Goal: Transaction & Acquisition: Purchase product/service

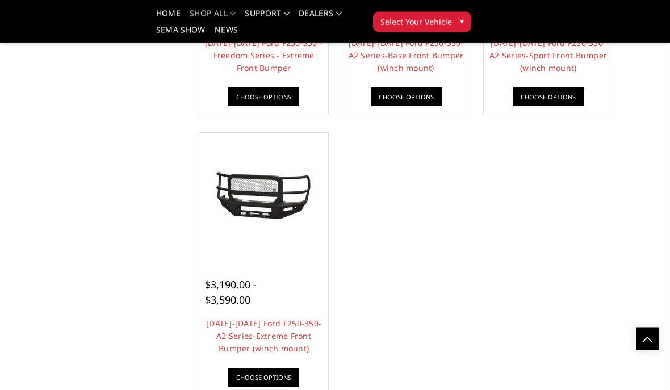
scroll to position [867, 0]
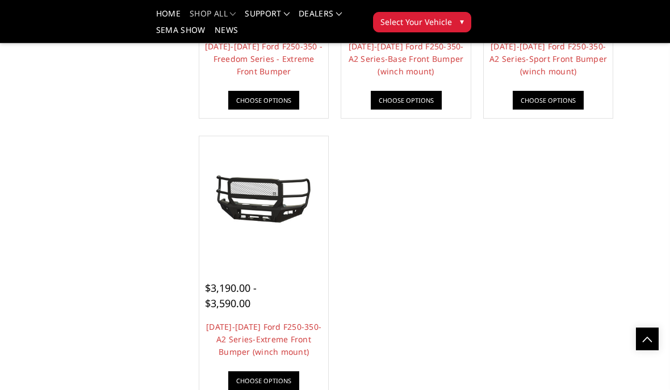
click at [231, 334] on link "[DATE]-[DATE] Ford F250-350-A2 Series-Extreme Front Bumper (winch mount)" at bounding box center [263, 339] width 115 height 36
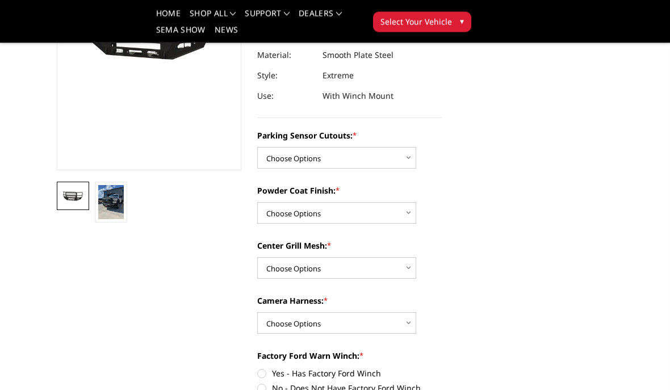
scroll to position [193, 0]
click at [103, 210] on img at bounding box center [111, 202] width 26 height 34
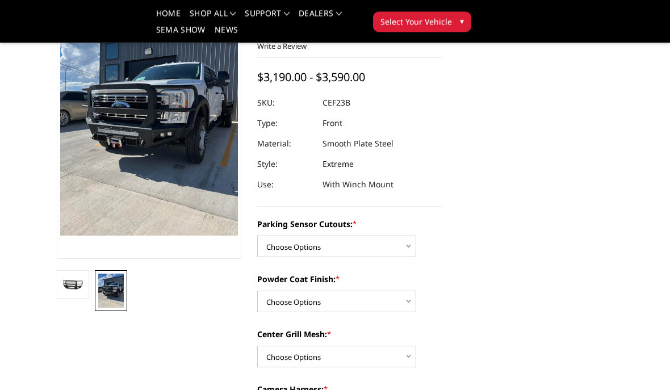
scroll to position [106, 0]
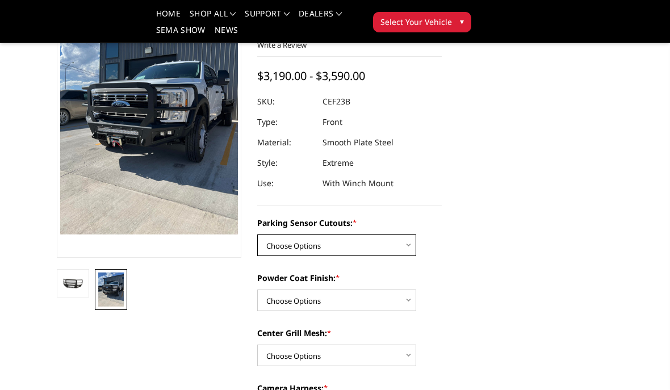
click at [284, 246] on select "Choose Options No-Without Parking Sensor Cutouts Yes-With Parking Sensor Cutouts" at bounding box center [336, 246] width 159 height 22
select select "2421"
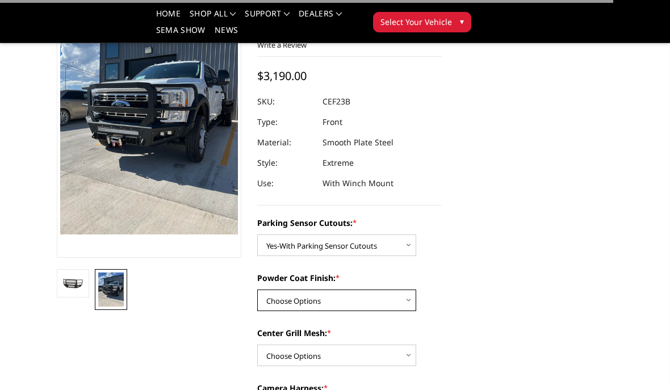
click at [278, 305] on select "Choose Options Bare Metal Textured Black Powder Coat" at bounding box center [336, 301] width 159 height 22
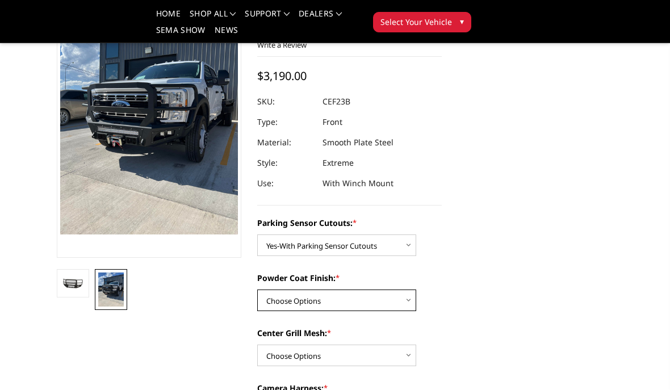
select select "2423"
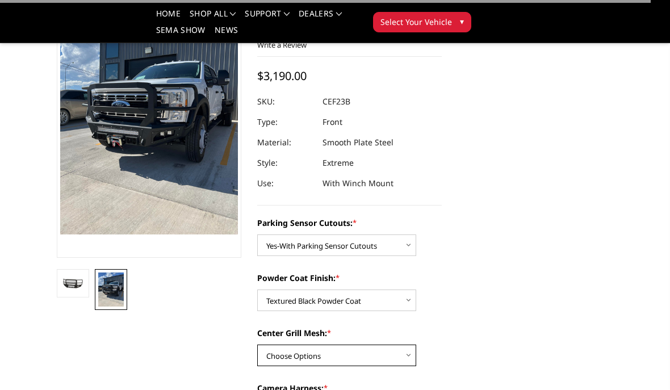
click at [277, 355] on select "Choose Options With Center Grill Mesh Without Center Grill Mesh" at bounding box center [336, 356] width 159 height 22
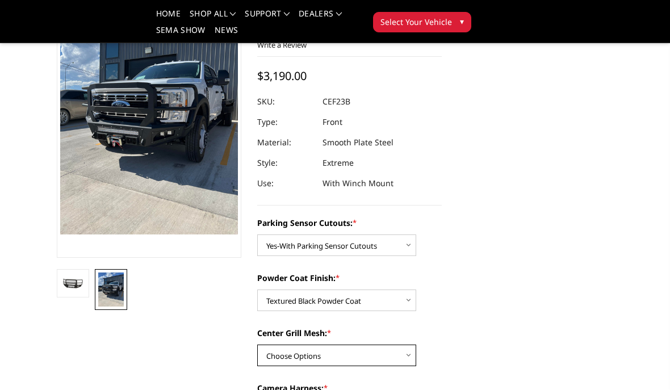
select select "2424"
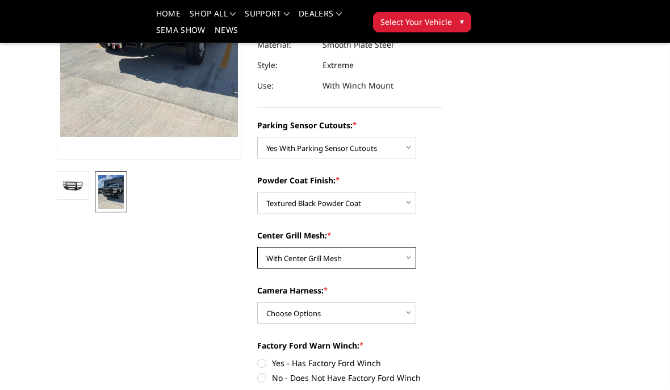
scroll to position [202, 0]
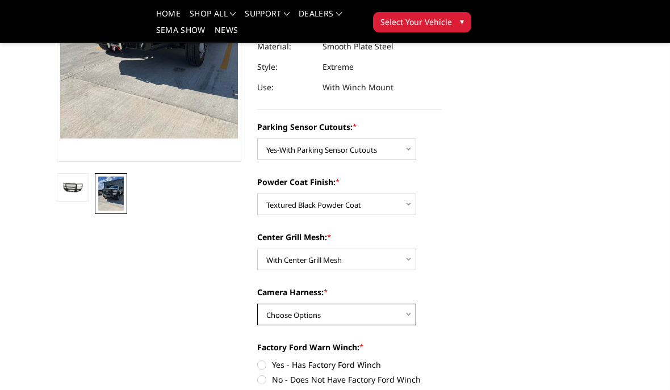
click at [276, 319] on select "Choose Options WITH Camera Harness WITHOUT Camera Harness" at bounding box center [336, 315] width 159 height 22
select select "2426"
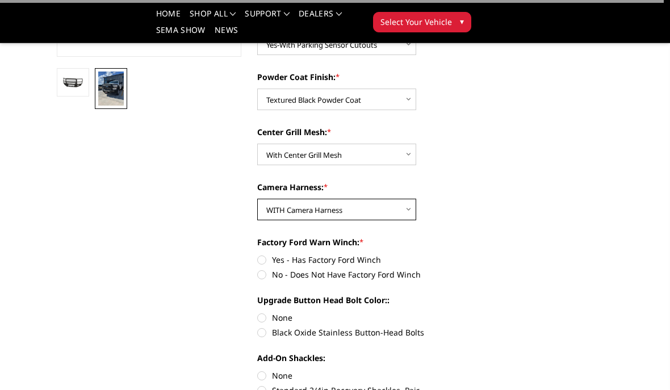
scroll to position [309, 0]
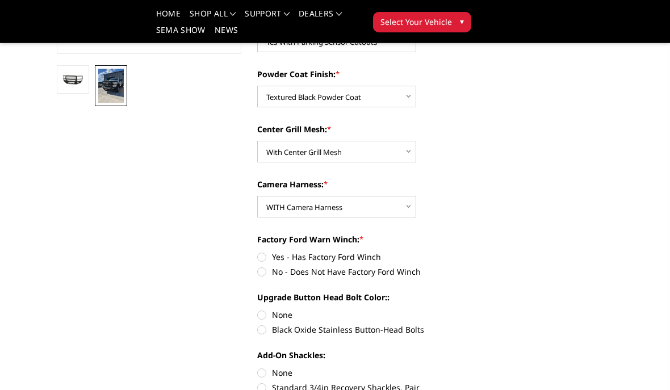
click at [264, 276] on label "No - Does Not Have Factory Ford Winch" at bounding box center [349, 272] width 185 height 12
click at [442, 252] on input "No - Does Not Have Factory Ford Winch" at bounding box center [442, 251] width 1 height 1
radio input "true"
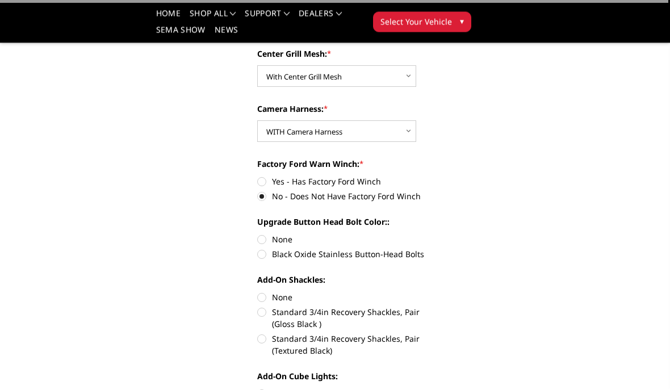
scroll to position [386, 0]
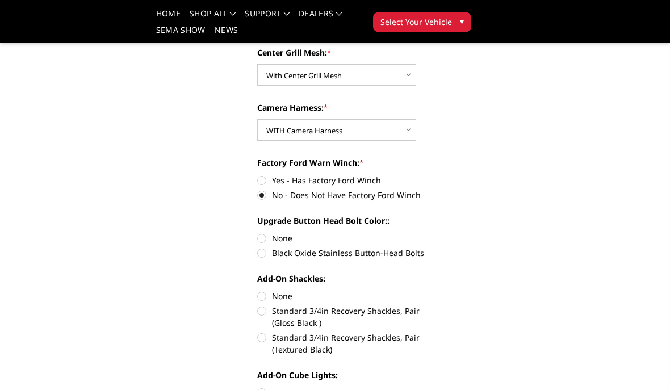
click at [264, 238] on label "None" at bounding box center [349, 238] width 185 height 12
click at [258, 233] on input "None" at bounding box center [257, 232] width 1 height 1
radio input "true"
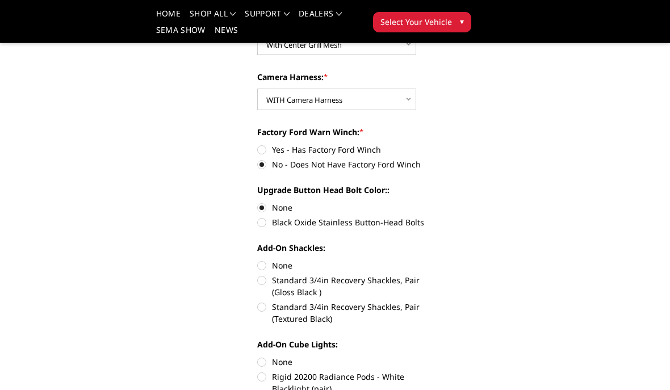
scroll to position [434, 0]
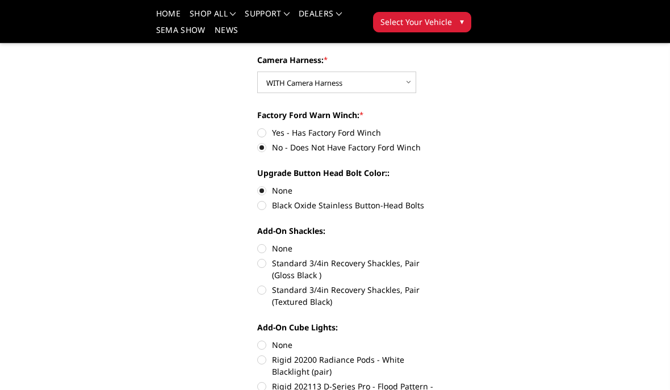
click at [262, 248] on label "None" at bounding box center [349, 248] width 185 height 12
click at [258, 243] on input "None" at bounding box center [257, 242] width 1 height 1
radio input "true"
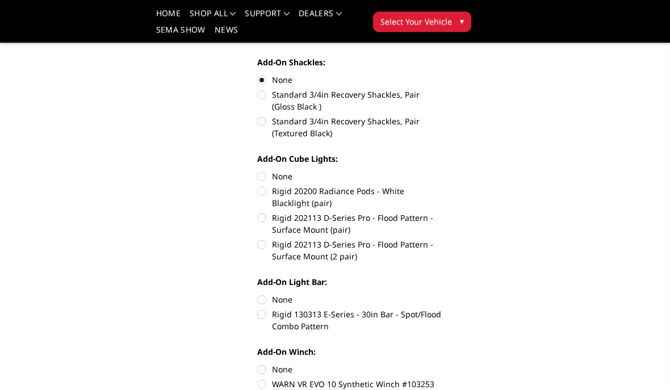
scroll to position [602, 0]
click at [263, 250] on label "Rigid 202113 D-Series Pro - Flood Pattern - Surface Mount (2 pair)" at bounding box center [349, 250] width 185 height 24
click at [442, 212] on input "Rigid 202113 D-Series Pro - Flood Pattern - Surface Mount (2 pair)" at bounding box center [442, 212] width 1 height 1
radio input "true"
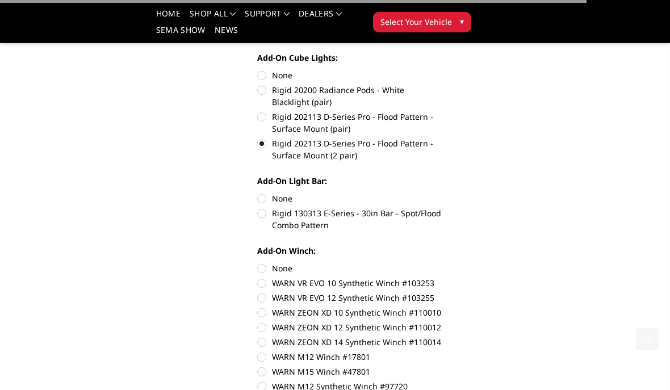
scroll to position [704, 0]
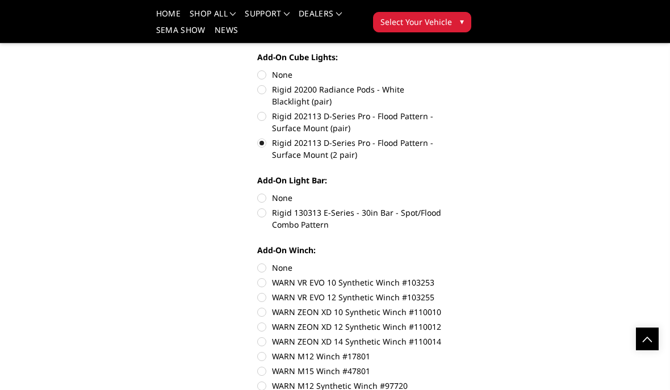
click at [265, 216] on label "Rigid 130313 E-Series - 30in Bar - Spot/Flood Combo Pattern" at bounding box center [349, 219] width 185 height 24
click at [442, 192] on input "Rigid 130313 E-Series - 30in Bar - Spot/Flood Combo Pattern" at bounding box center [442, 192] width 1 height 1
radio input "true"
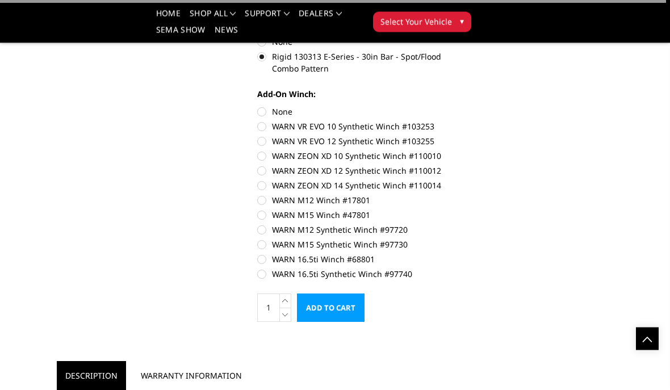
scroll to position [864, 0]
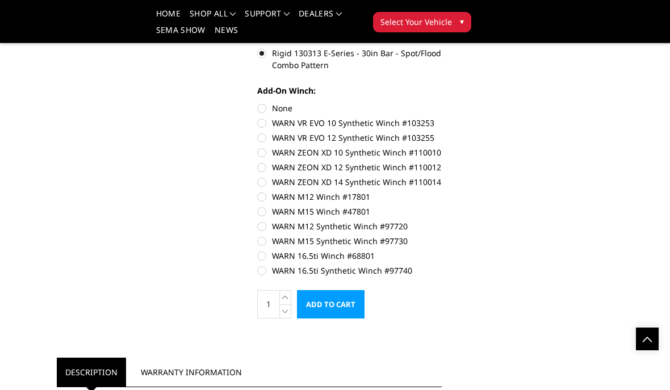
click at [266, 273] on label "WARN 16.5ti Synthetic Winch #97740" at bounding box center [349, 271] width 185 height 12
click at [442, 250] on input "WARN 16.5ti Synthetic Winch #97740" at bounding box center [442, 250] width 1 height 1
radio input "true"
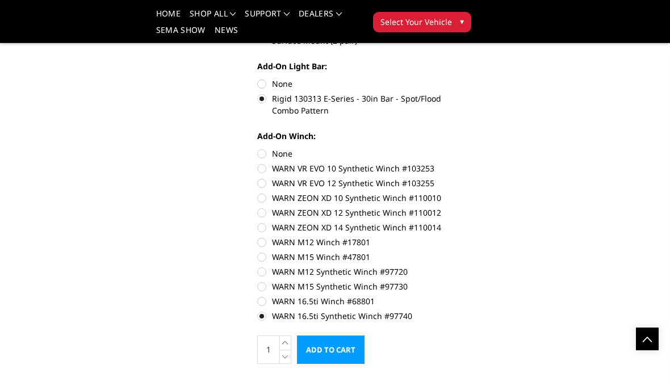
scroll to position [815, 0]
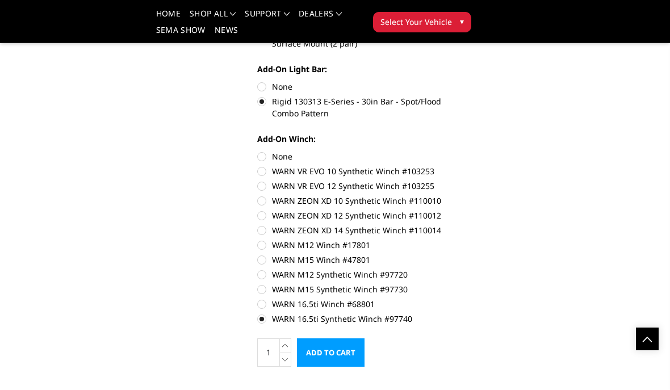
click at [325, 362] on input "Add to Cart" at bounding box center [331, 352] width 68 height 28
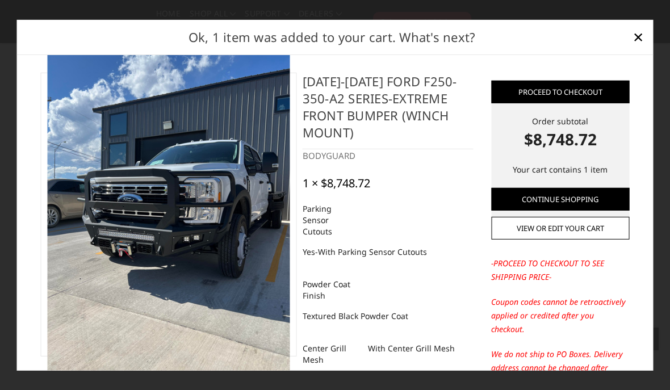
scroll to position [0, 0]
click at [638, 49] on span "×" at bounding box center [638, 36] width 10 height 24
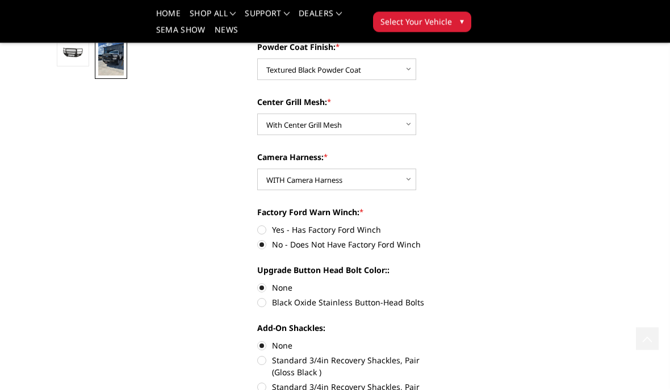
scroll to position [278, 0]
